Goal: Task Accomplishment & Management: Complete application form

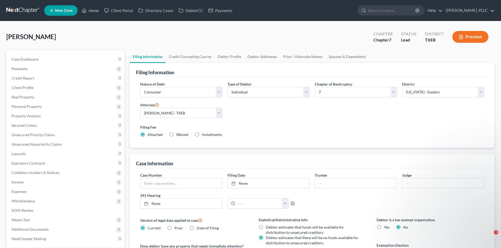
select select "1"
select select "0"
select select "77"
select select "0"
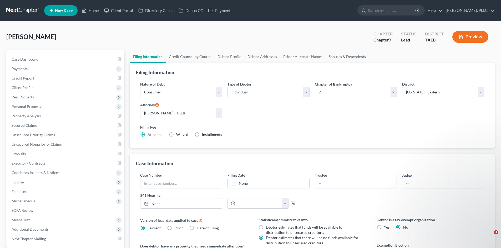
select select "45"
click at [92, 10] on link "Home" at bounding box center [90, 10] width 22 height 9
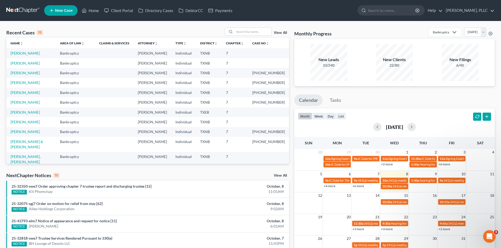
click at [65, 10] on span "New Case" at bounding box center [64, 11] width 18 height 4
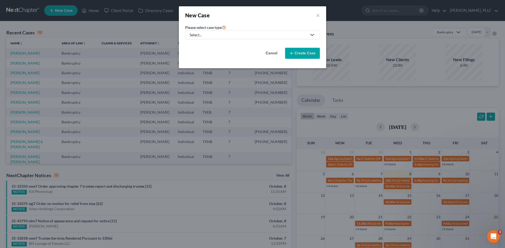
click at [209, 36] on div "Select..." at bounding box center [248, 34] width 117 height 5
click at [209, 45] on div "Bankruptcy" at bounding box center [211, 45] width 43 height 5
select select "78"
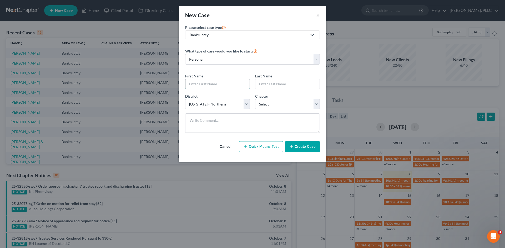
click at [214, 84] on input "text" at bounding box center [217, 84] width 64 height 10
type input "[PERSON_NAME]"
drag, startPoint x: 268, startPoint y: 101, endPoint x: 269, endPoint y: 106, distance: 4.5
click at [268, 101] on select "Select 7 11 12 13" at bounding box center [287, 104] width 65 height 11
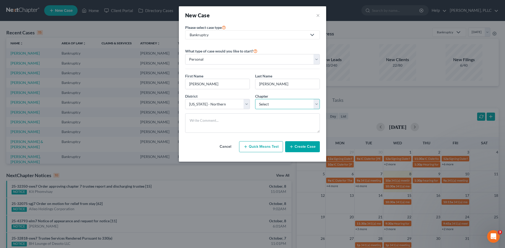
select select "0"
click at [255, 99] on select "Select 7 11 12 13" at bounding box center [287, 104] width 65 height 11
click at [195, 121] on textarea at bounding box center [252, 123] width 135 height 19
type textarea "Need to get County and Zip code***"
click at [302, 147] on button "Create Case" at bounding box center [302, 146] width 35 height 11
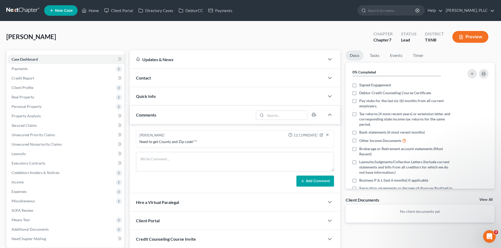
click at [181, 74] on div "Contact" at bounding box center [227, 78] width 195 height 18
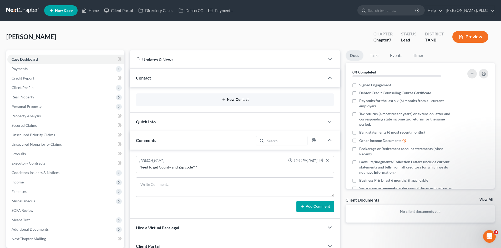
click at [229, 98] on button "New Contact" at bounding box center [235, 100] width 190 height 4
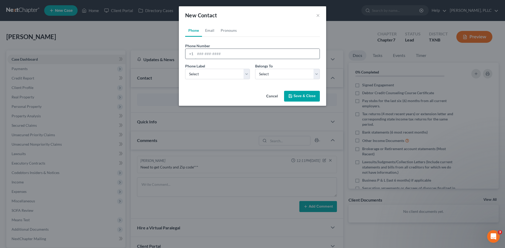
click at [207, 53] on input "tel" at bounding box center [257, 54] width 124 height 10
type input "4698802013"
click at [235, 73] on select "Select Mobile Home Work Other" at bounding box center [217, 74] width 65 height 11
select select "0"
click at [185, 69] on select "Select Mobile Home Work Other" at bounding box center [217, 74] width 65 height 11
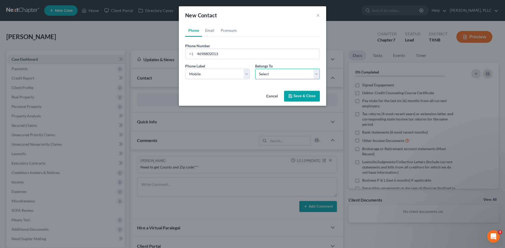
drag, startPoint x: 268, startPoint y: 73, endPoint x: 268, endPoint y: 77, distance: 3.7
click at [268, 73] on select "Select Client Other" at bounding box center [287, 74] width 65 height 11
select select "0"
click at [255, 69] on select "Select Client Other" at bounding box center [287, 74] width 65 height 11
select select "0"
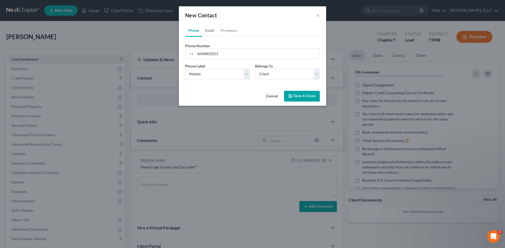
drag, startPoint x: 211, startPoint y: 27, endPoint x: 212, endPoint y: 32, distance: 4.9
click at [211, 27] on link "Email" at bounding box center [210, 30] width 16 height 13
click at [201, 56] on input "email" at bounding box center [257, 54] width 124 height 10
type input "[PERSON_NAME][EMAIL_ADDRESS][DOMAIN_NAME]"
click at [208, 72] on select "Select Home Work Other" at bounding box center [217, 74] width 65 height 11
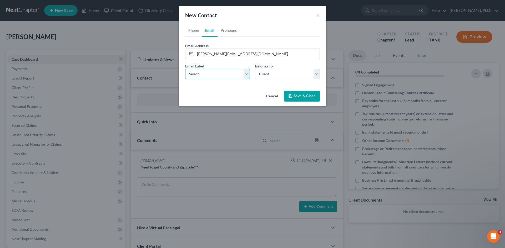
select select "0"
click at [185, 69] on select "Select Home Work Other" at bounding box center [217, 74] width 65 height 11
click at [298, 95] on button "Save & Close" at bounding box center [302, 96] width 36 height 11
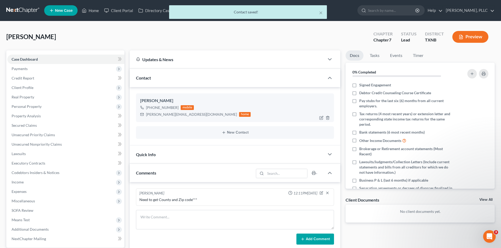
click at [189, 116] on div "[PERSON_NAME][EMAIL_ADDRESS][DOMAIN_NAME]" at bounding box center [191, 114] width 91 height 5
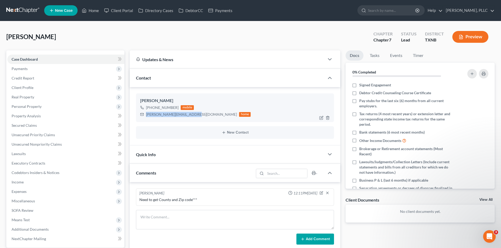
drag, startPoint x: 189, startPoint y: 114, endPoint x: 146, endPoint y: 116, distance: 43.1
click at [146, 116] on div "[PERSON_NAME][EMAIL_ADDRESS][DOMAIN_NAME]" at bounding box center [191, 114] width 91 height 5
copy div "[PERSON_NAME][EMAIL_ADDRESS][DOMAIN_NAME]"
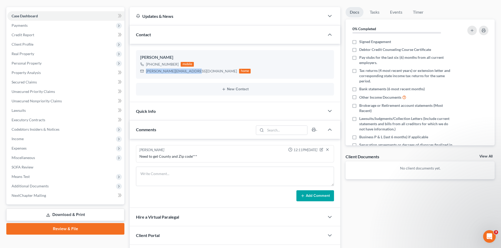
scroll to position [97, 0]
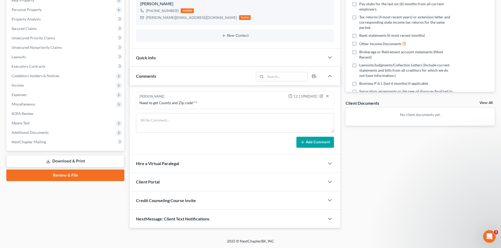
click at [201, 181] on div "Client Portal" at bounding box center [227, 182] width 195 height 18
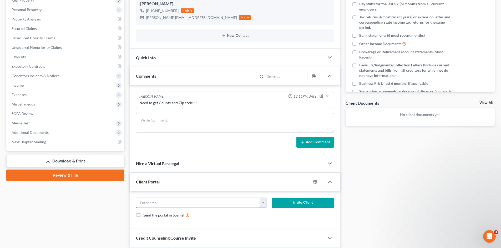
click at [191, 201] on input "email" at bounding box center [198, 203] width 124 height 10
paste input "[PERSON_NAME][EMAIL_ADDRESS][DOMAIN_NAME]"
type input "[PERSON_NAME][EMAIL_ADDRESS][DOMAIN_NAME]"
click at [295, 202] on button "Invite Client" at bounding box center [303, 203] width 63 height 11
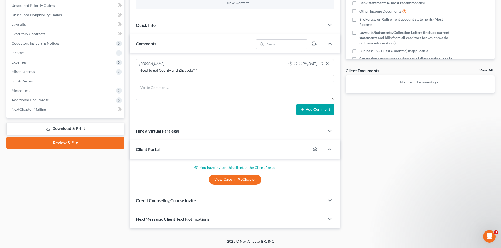
scroll to position [130, 0]
click at [182, 201] on span "Credit Counseling Course Invite" at bounding box center [166, 200] width 60 height 5
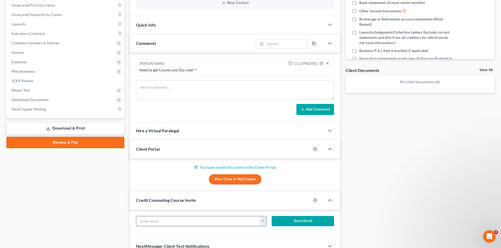
click at [163, 221] on input "text" at bounding box center [198, 222] width 124 height 10
paste input "[PERSON_NAME][EMAIL_ADDRESS][DOMAIN_NAME]"
type input "[PERSON_NAME][EMAIL_ADDRESS][DOMAIN_NAME]"
click at [297, 220] on button "Send Email" at bounding box center [303, 221] width 63 height 11
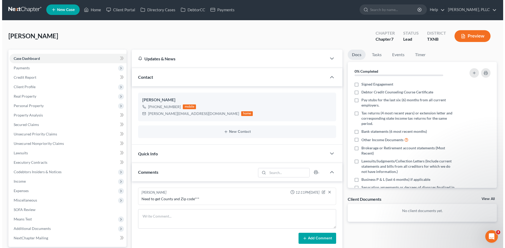
scroll to position [0, 0]
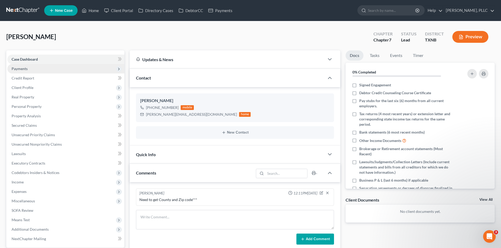
click at [22, 70] on span "Payments" at bounding box center [20, 69] width 16 height 4
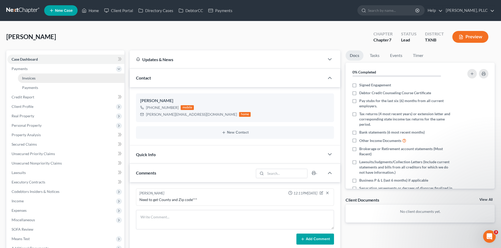
click at [27, 78] on span "Invoices" at bounding box center [28, 78] width 13 height 4
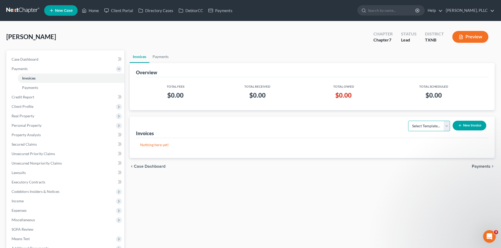
click at [445, 124] on select "Select Template... Invoice" at bounding box center [429, 126] width 42 height 11
select select "0"
click at [408, 121] on select "Select Template... Invoice" at bounding box center [429, 126] width 42 height 11
click at [463, 127] on button "New Invoice" at bounding box center [470, 126] width 34 height 10
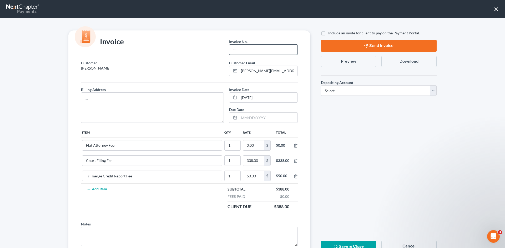
click at [238, 50] on input "text" at bounding box center [263, 50] width 68 height 10
type input "T0010"
click at [143, 110] on textarea at bounding box center [152, 108] width 143 height 31
type textarea "z"
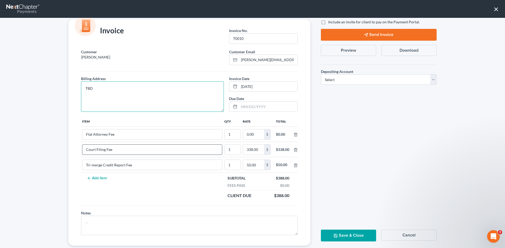
scroll to position [21, 0]
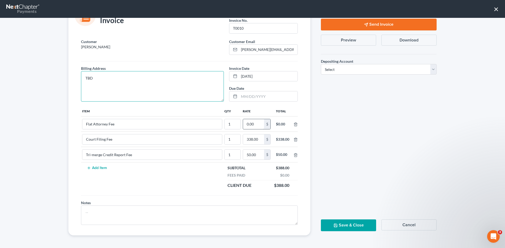
type textarea "TBD"
click at [244, 124] on input "0.00" at bounding box center [253, 124] width 21 height 10
type input "2,512"
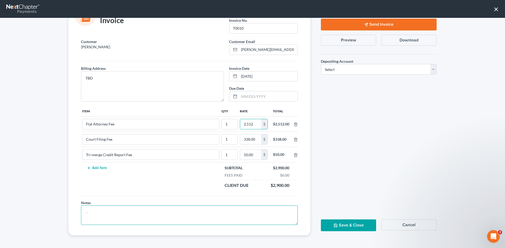
click at [141, 217] on textarea at bounding box center [189, 215] width 217 height 19
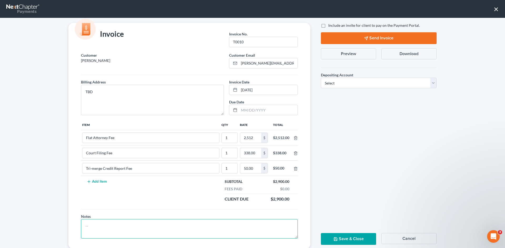
scroll to position [0, 0]
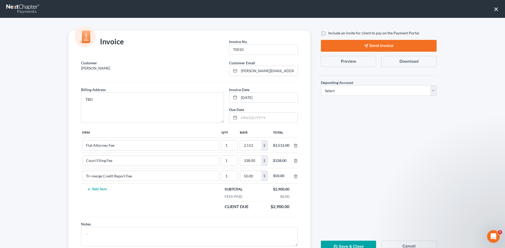
click at [328, 34] on label "Include an invite for client to pay on the Payment Portal." at bounding box center [374, 33] width 92 height 5
click at [330, 34] on input "Include an invite for client to pay on the Payment Portal." at bounding box center [331, 32] width 3 height 3
checkbox input "true"
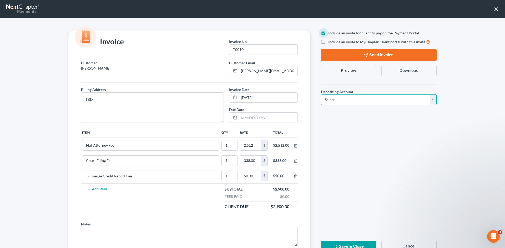
click at [359, 99] on select "Select Operation Trust" at bounding box center [379, 100] width 116 height 11
select select "1"
click at [321, 95] on select "Select Operation Trust" at bounding box center [379, 100] width 116 height 11
click at [373, 53] on button "Send Invoice" at bounding box center [379, 55] width 116 height 12
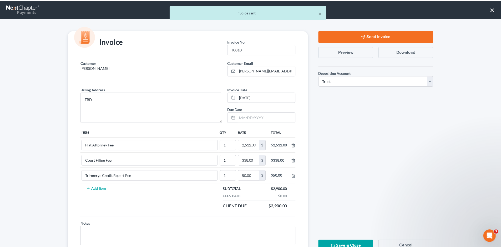
scroll to position [21, 0]
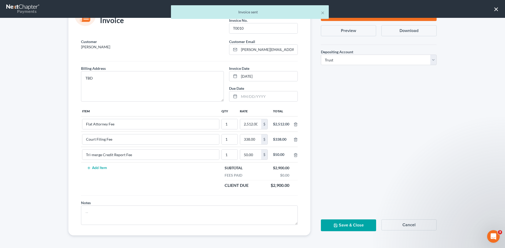
click at [359, 225] on button "Save & Close" at bounding box center [348, 226] width 55 height 12
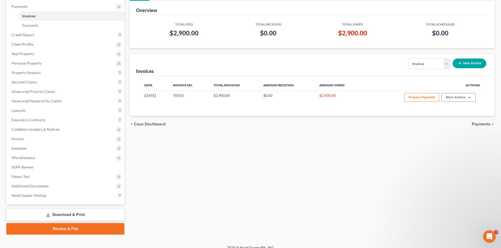
scroll to position [69, 0]
